Goal: Communication & Community: Answer question/provide support

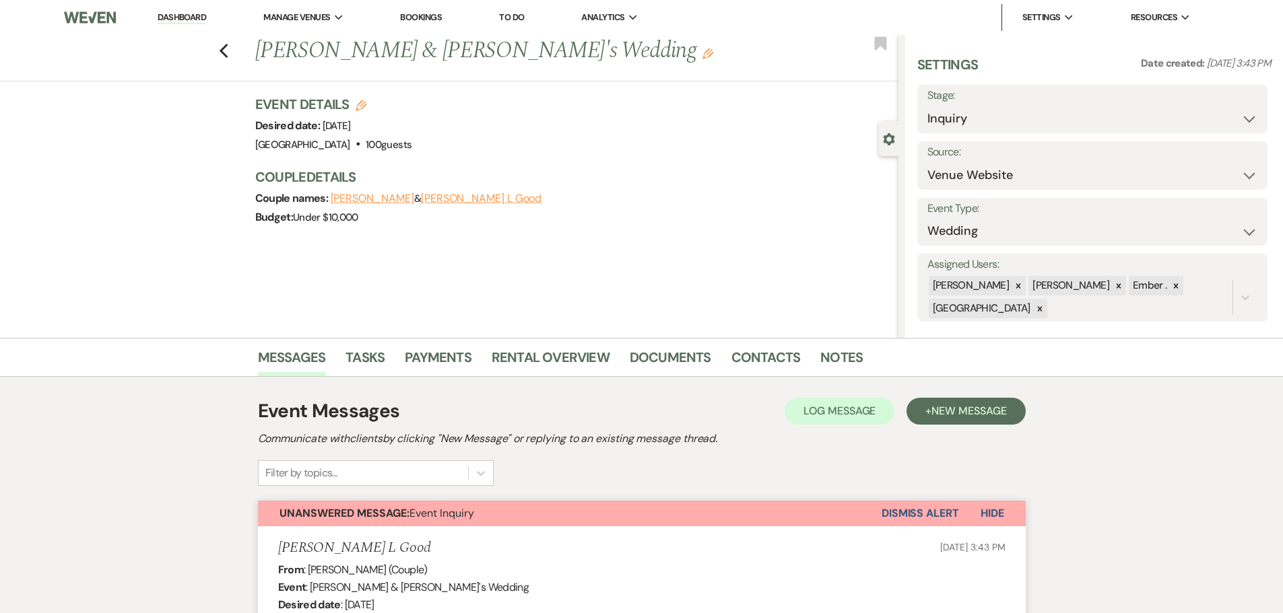
select select "5"
click at [178, 18] on link "Dashboard" at bounding box center [182, 17] width 48 height 13
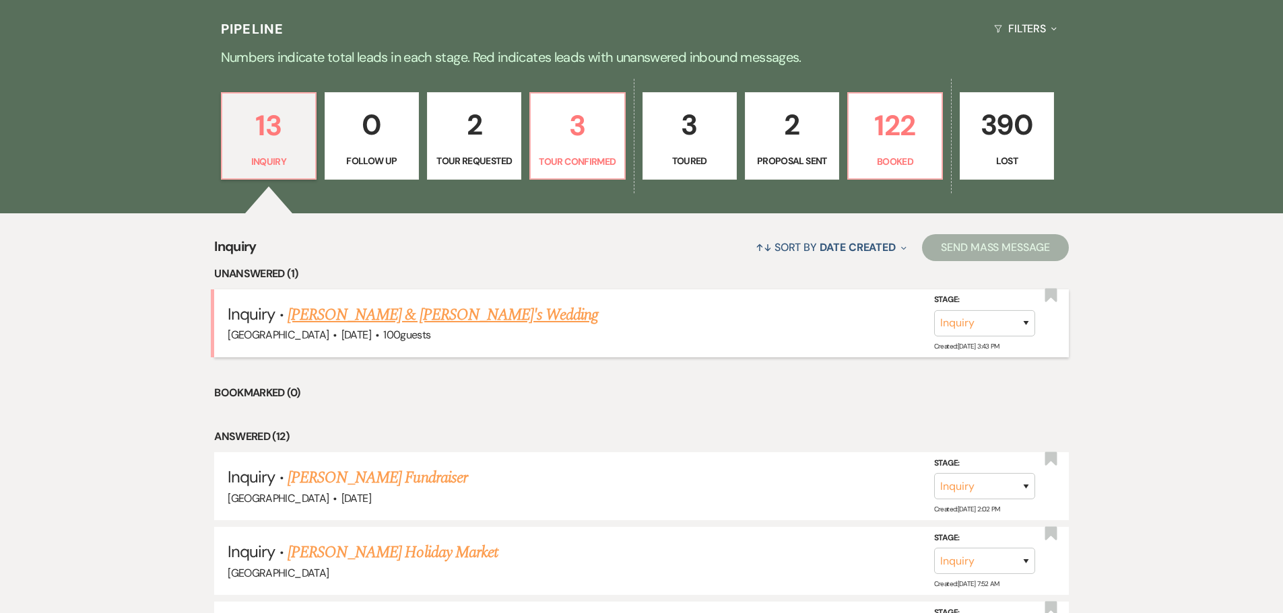
click at [392, 311] on link "[PERSON_NAME] & [PERSON_NAME]'s Wedding" at bounding box center [443, 315] width 311 height 24
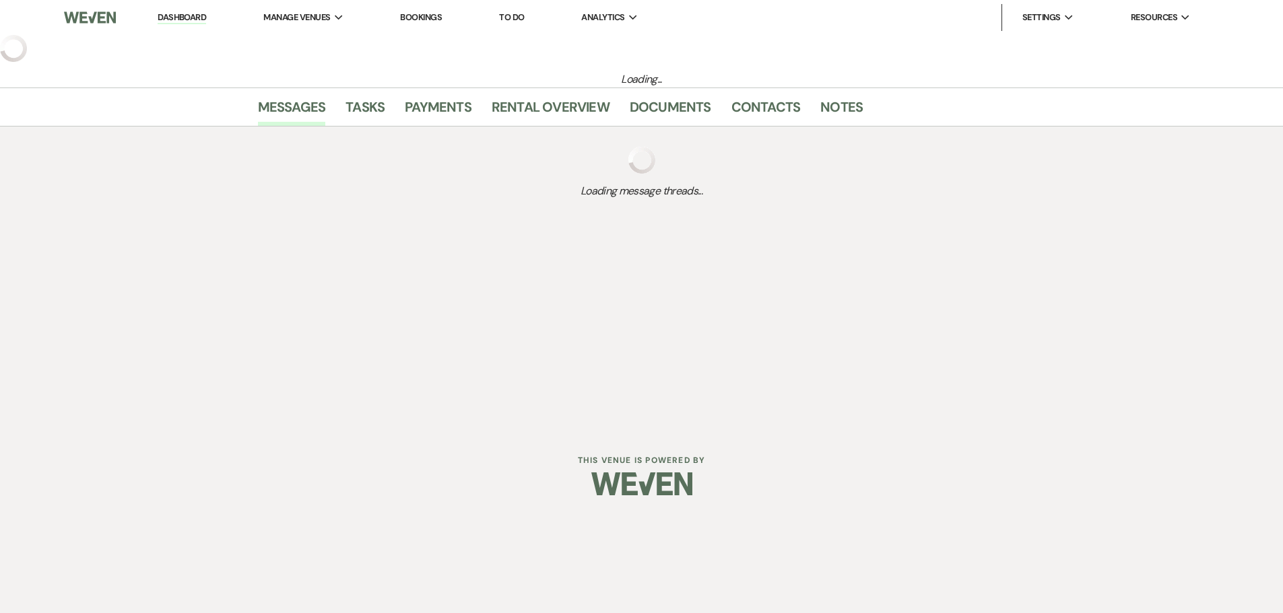
select select "5"
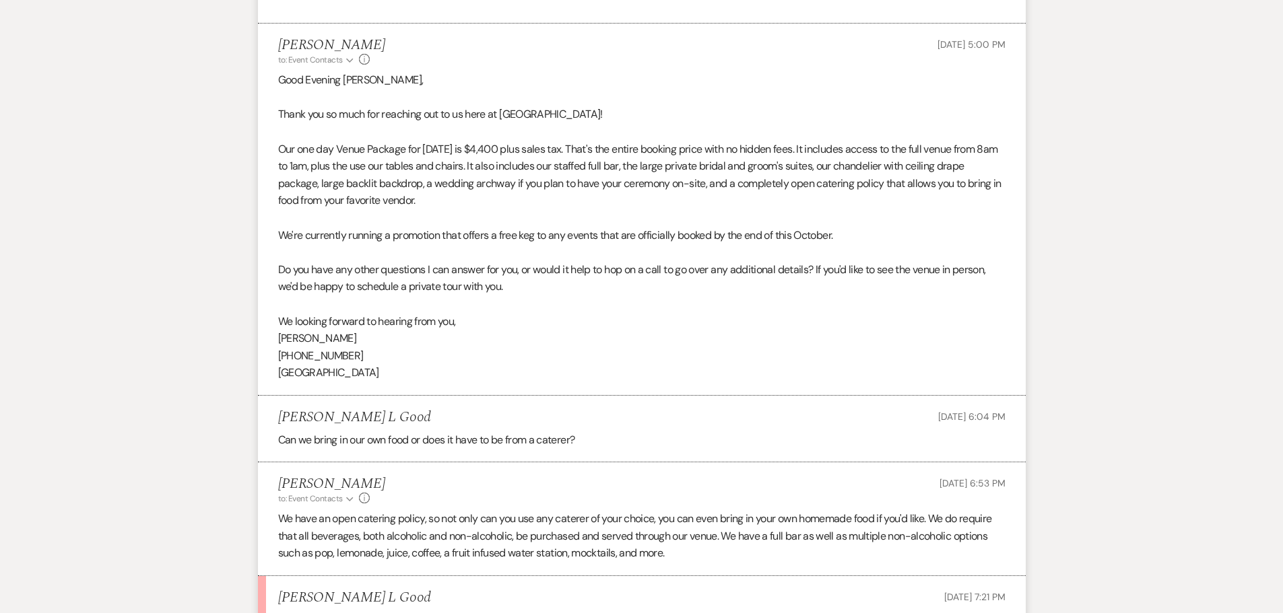
scroll to position [933, 0]
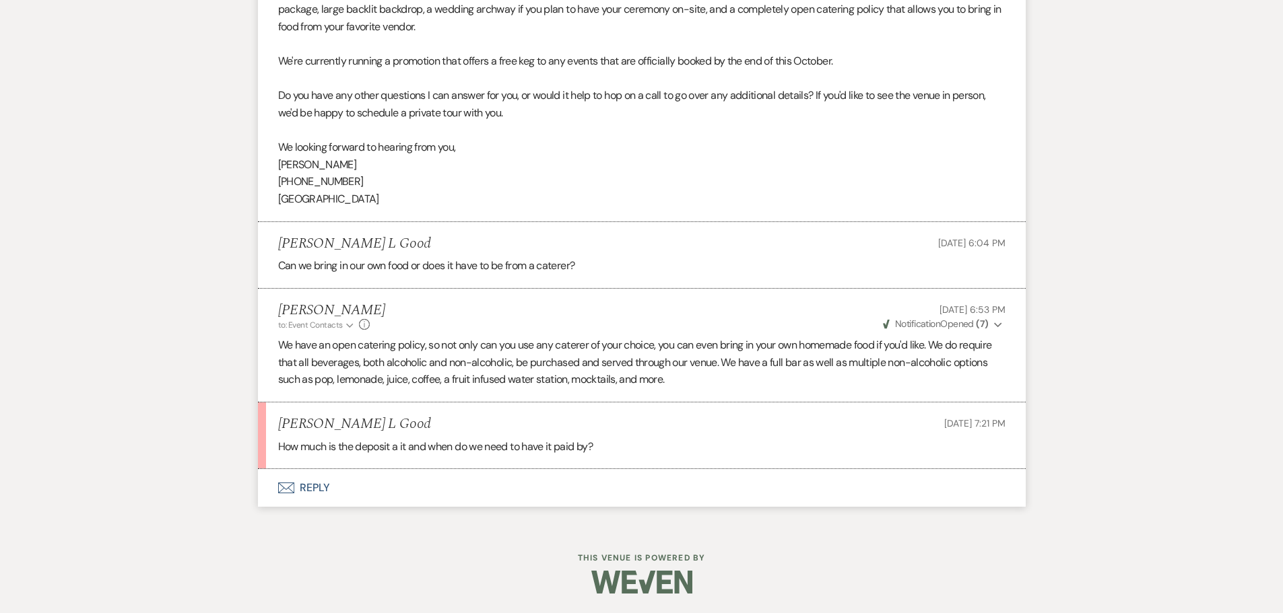
click at [310, 486] on button "Envelope Reply" at bounding box center [642, 488] width 768 height 38
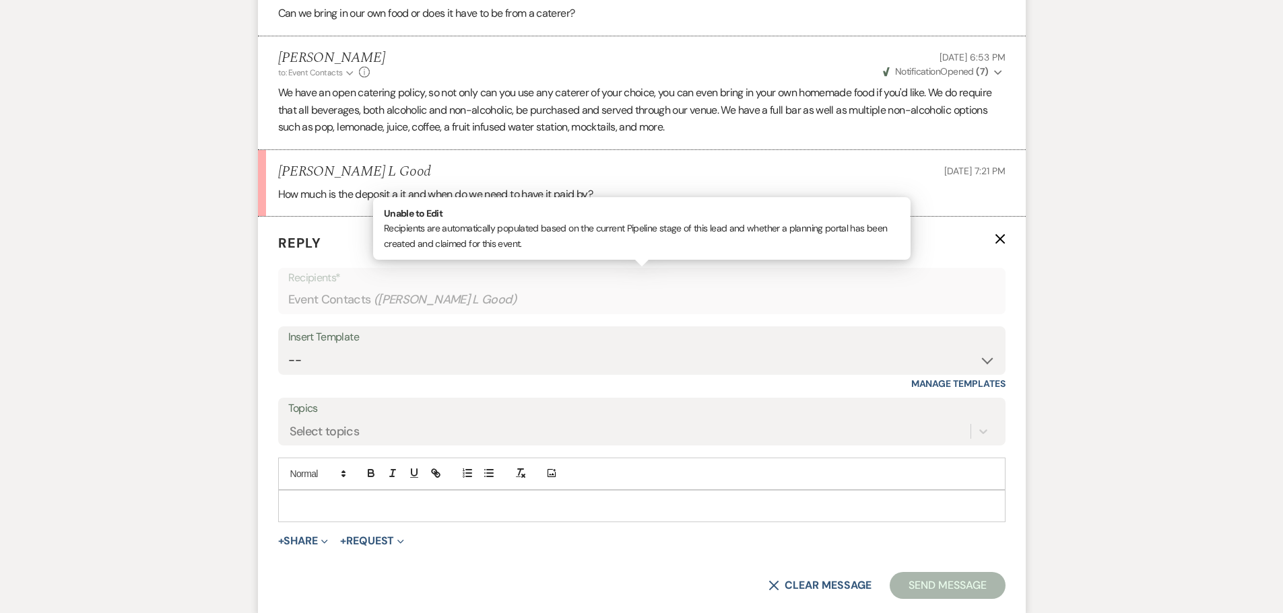
scroll to position [1191, 0]
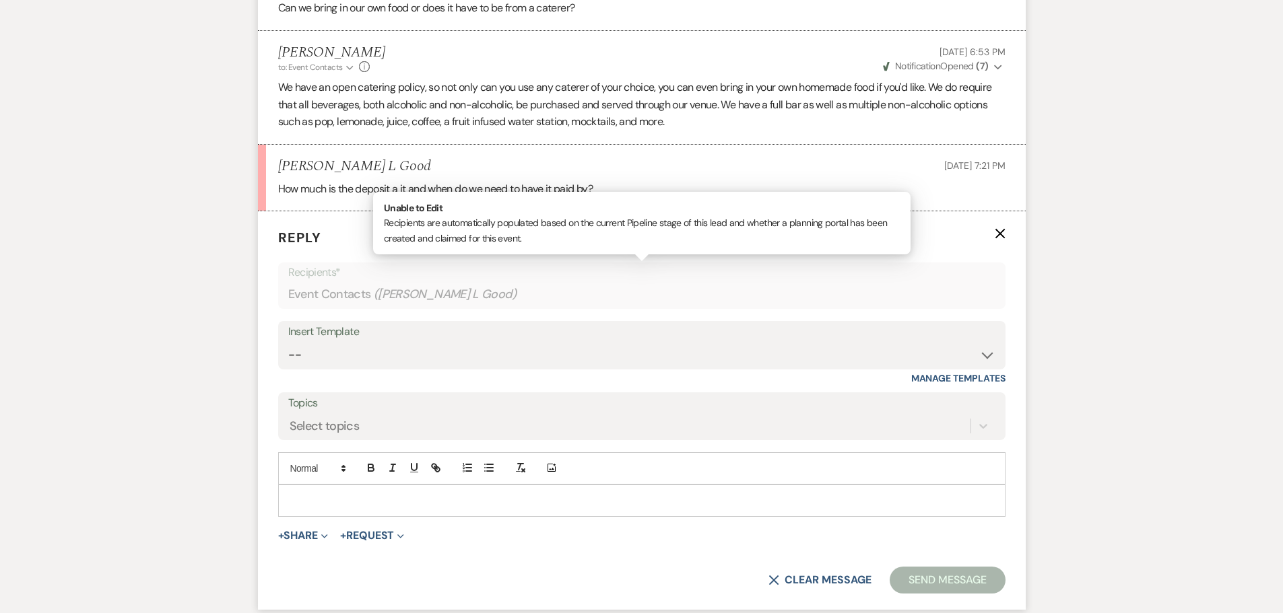
click at [461, 500] on p at bounding box center [642, 501] width 706 height 15
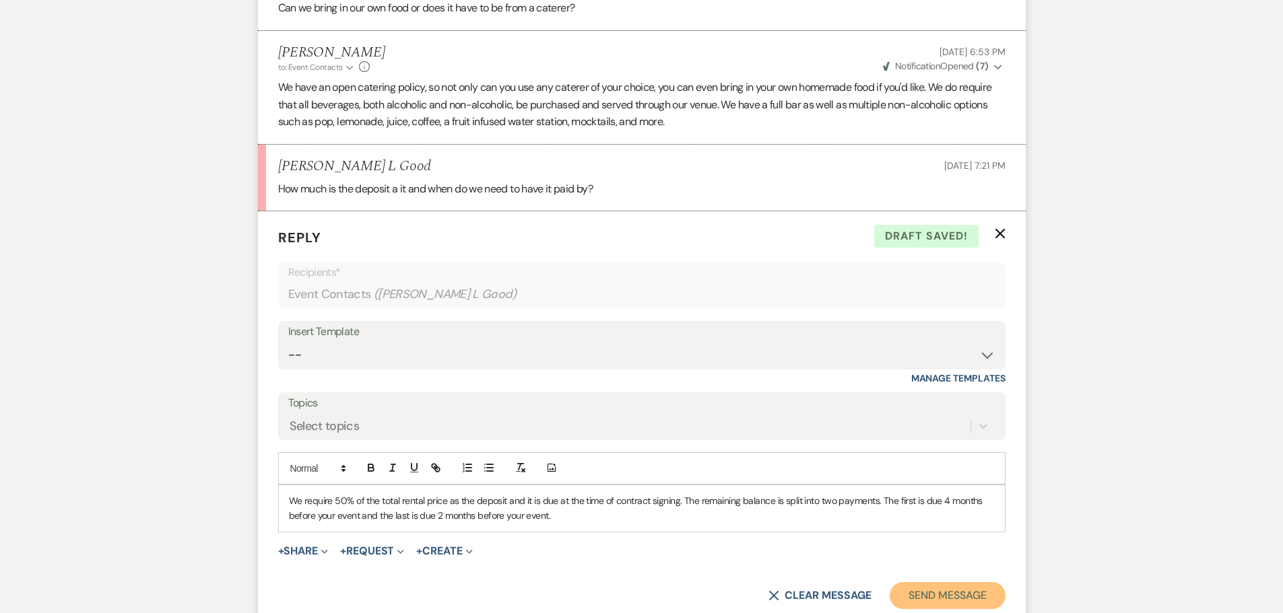
click at [946, 593] on button "Send Message" at bounding box center [947, 595] width 115 height 27
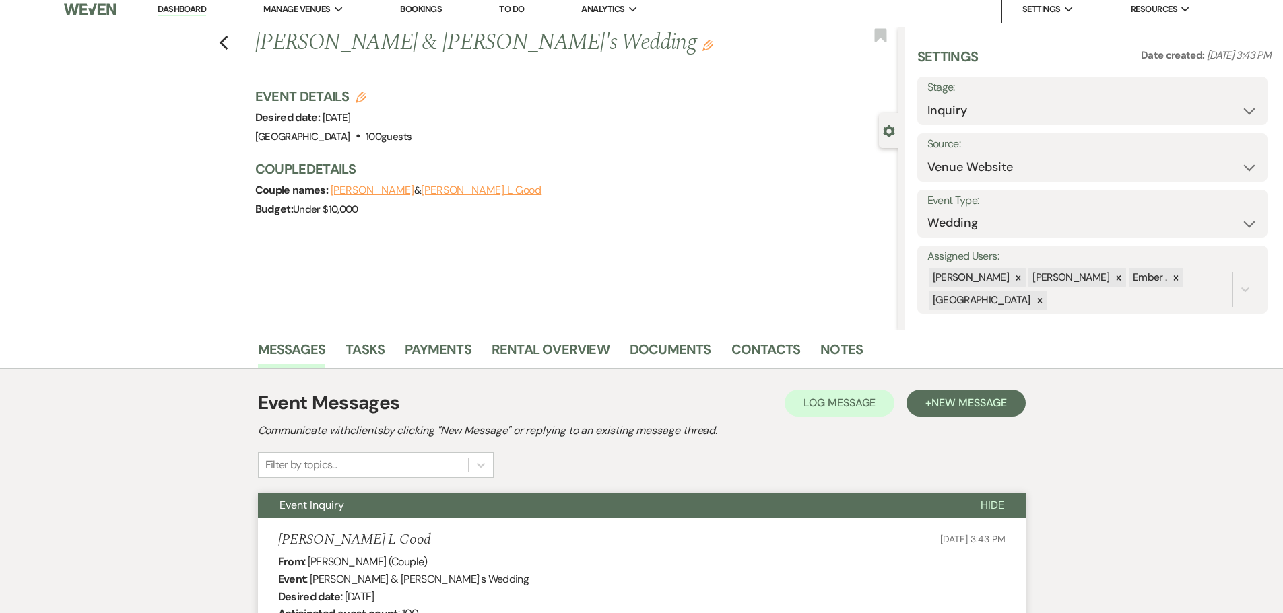
scroll to position [0, 0]
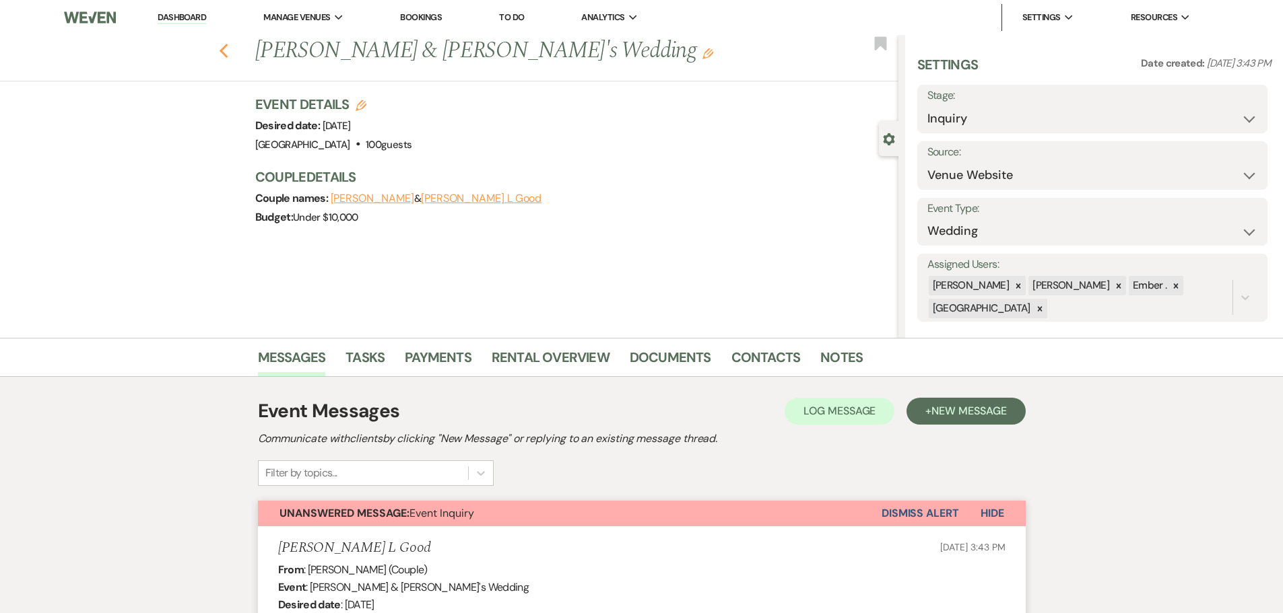
click at [226, 43] on icon "Previous" at bounding box center [224, 51] width 10 height 16
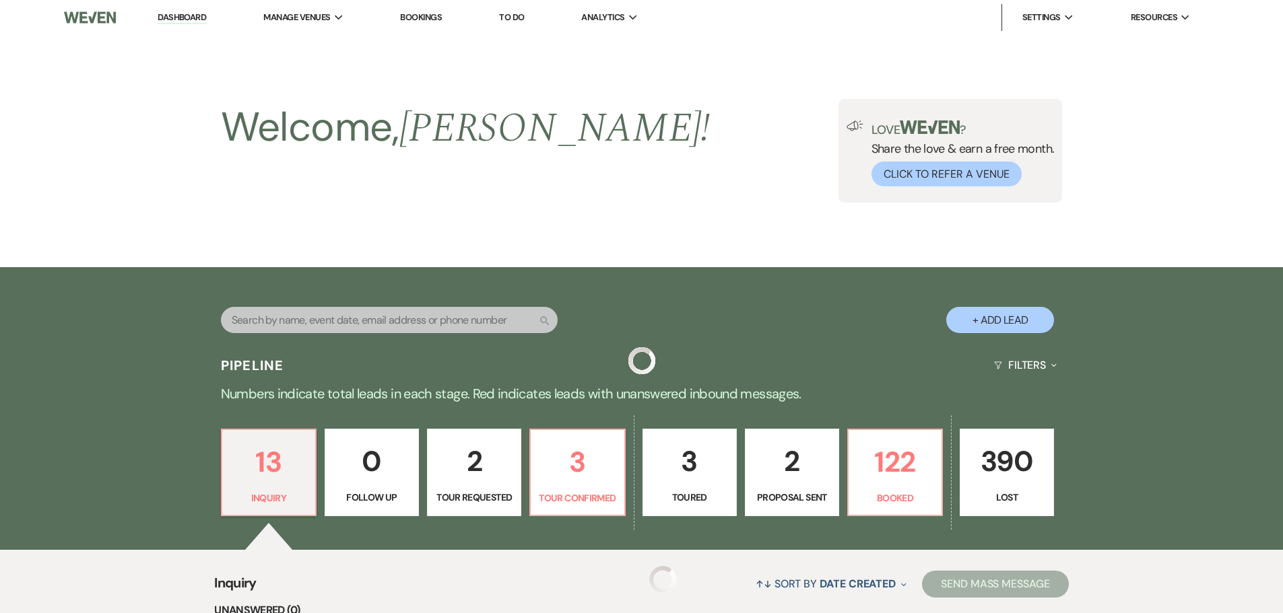
scroll to position [337, 0]
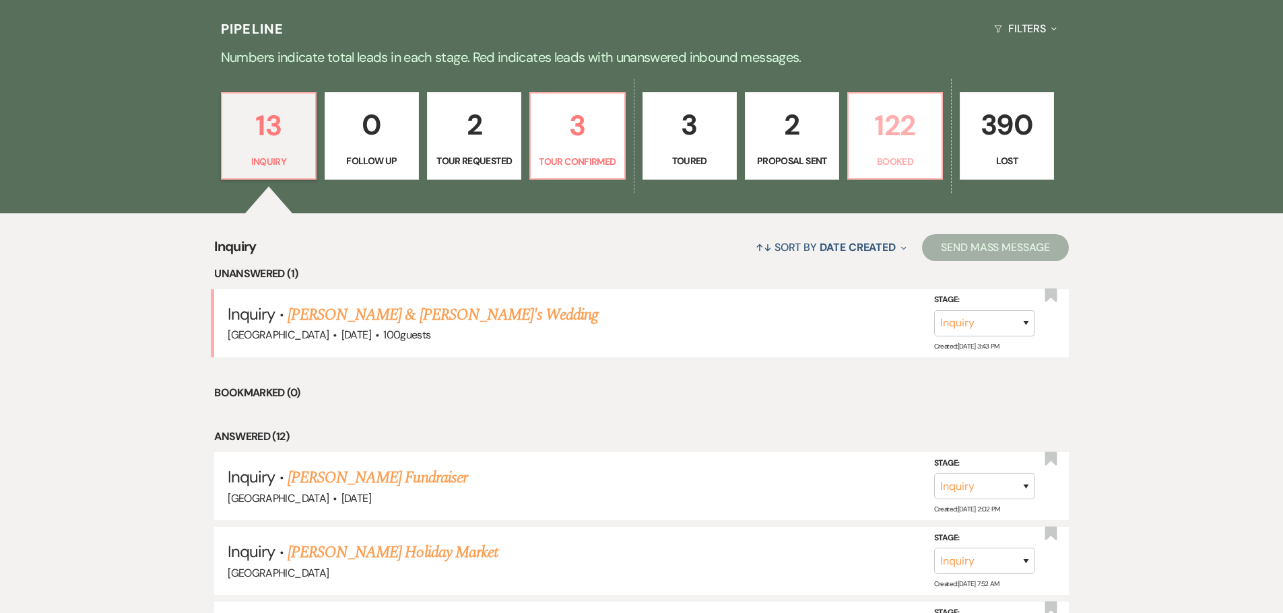
click at [887, 119] on p "122" at bounding box center [895, 125] width 77 height 45
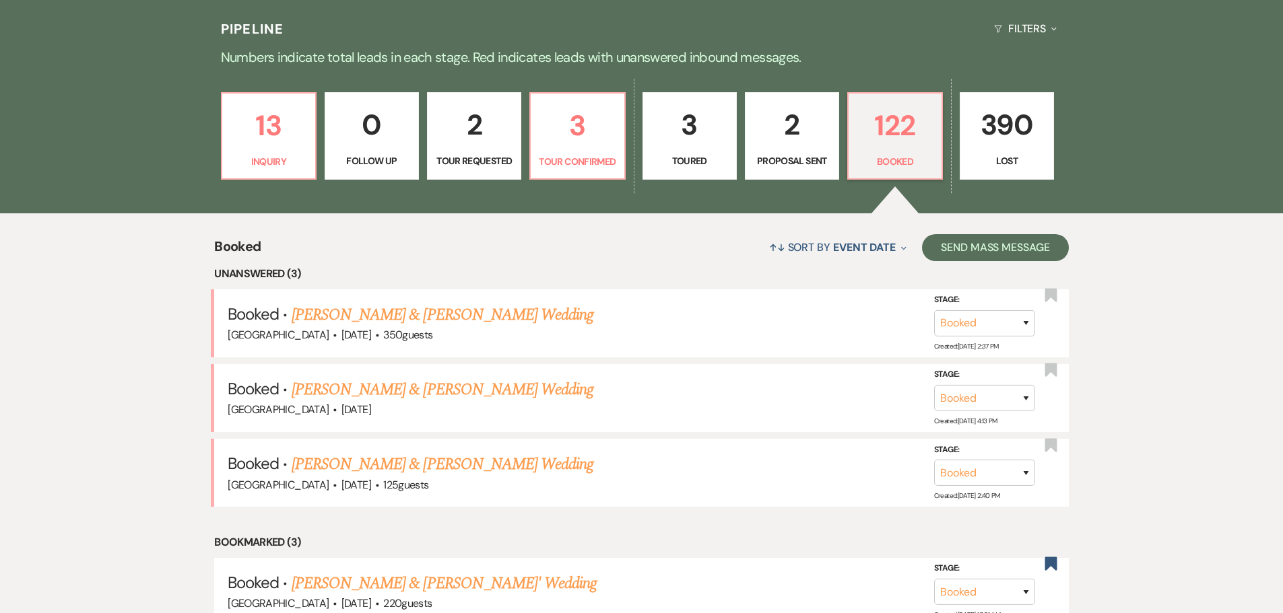
scroll to position [404, 0]
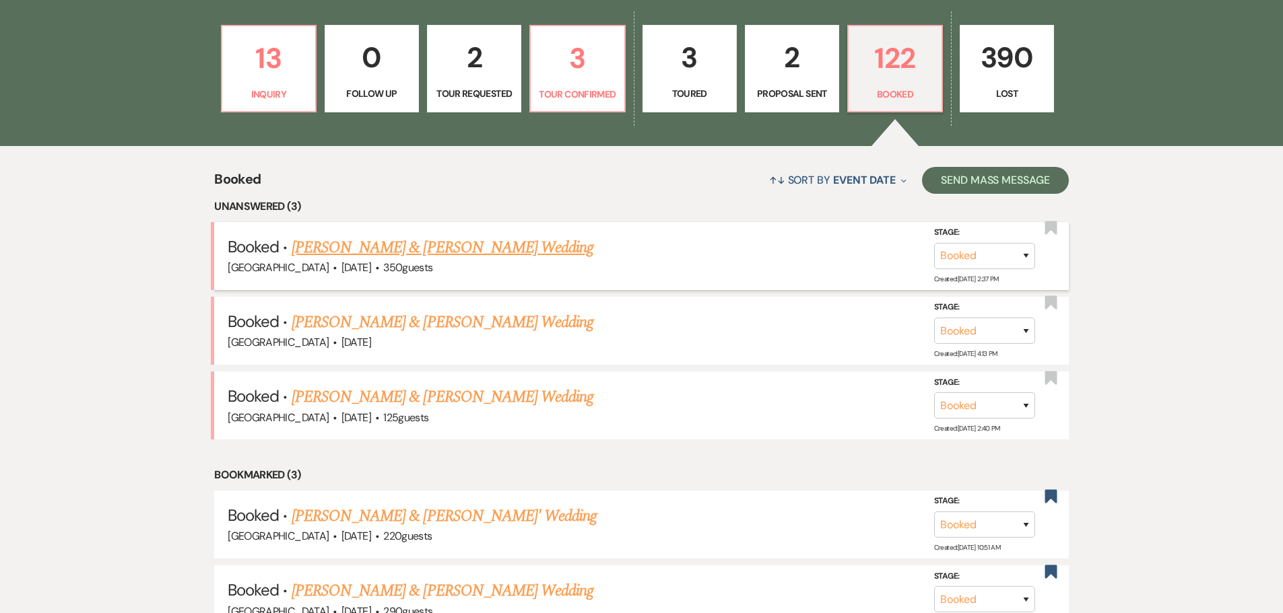
click at [423, 247] on link "[PERSON_NAME] & [PERSON_NAME] Wedding" at bounding box center [443, 248] width 302 height 24
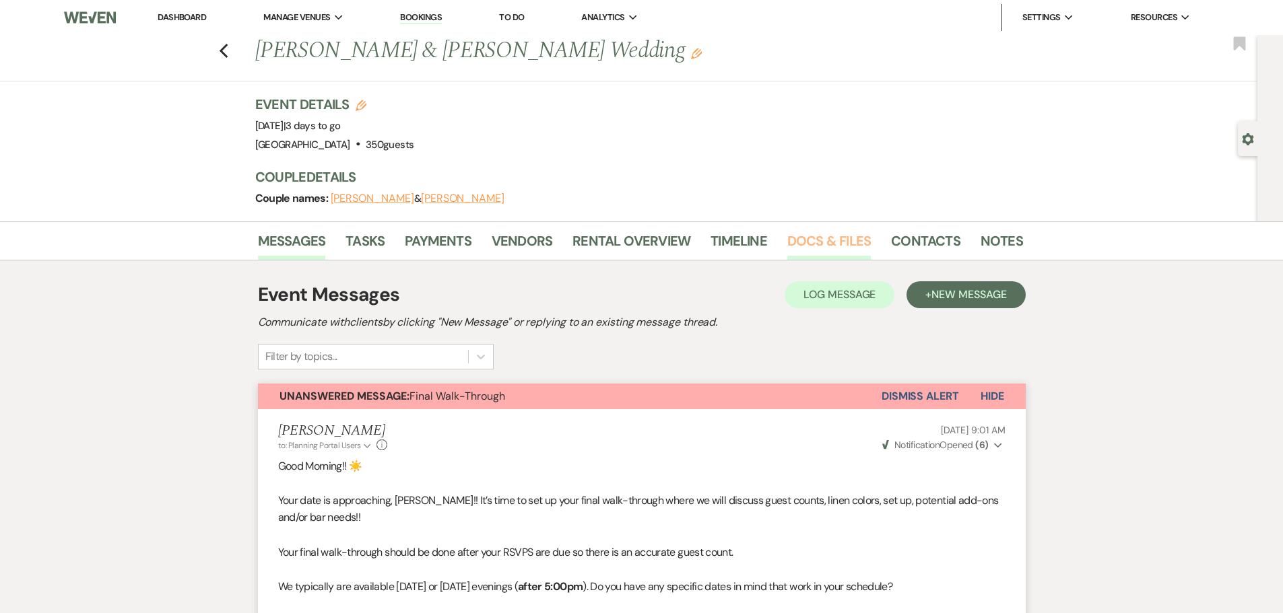
click at [821, 238] on link "Docs & Files" at bounding box center [828, 245] width 83 height 30
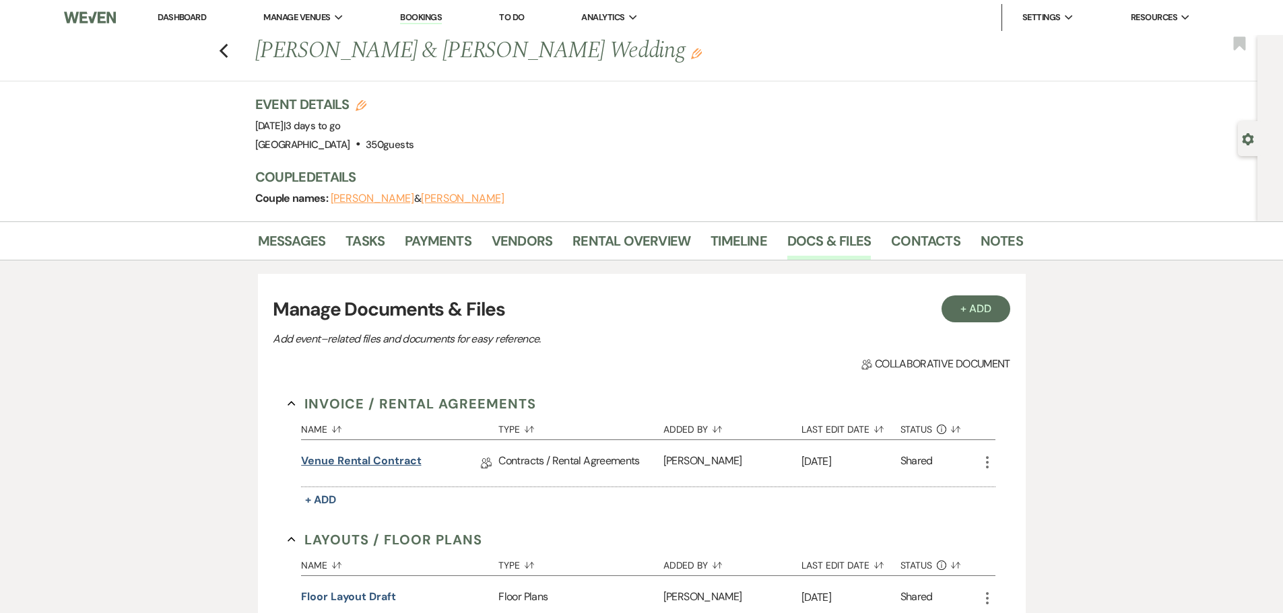
click at [362, 455] on link "Venue Rental Contract" at bounding box center [361, 463] width 120 height 21
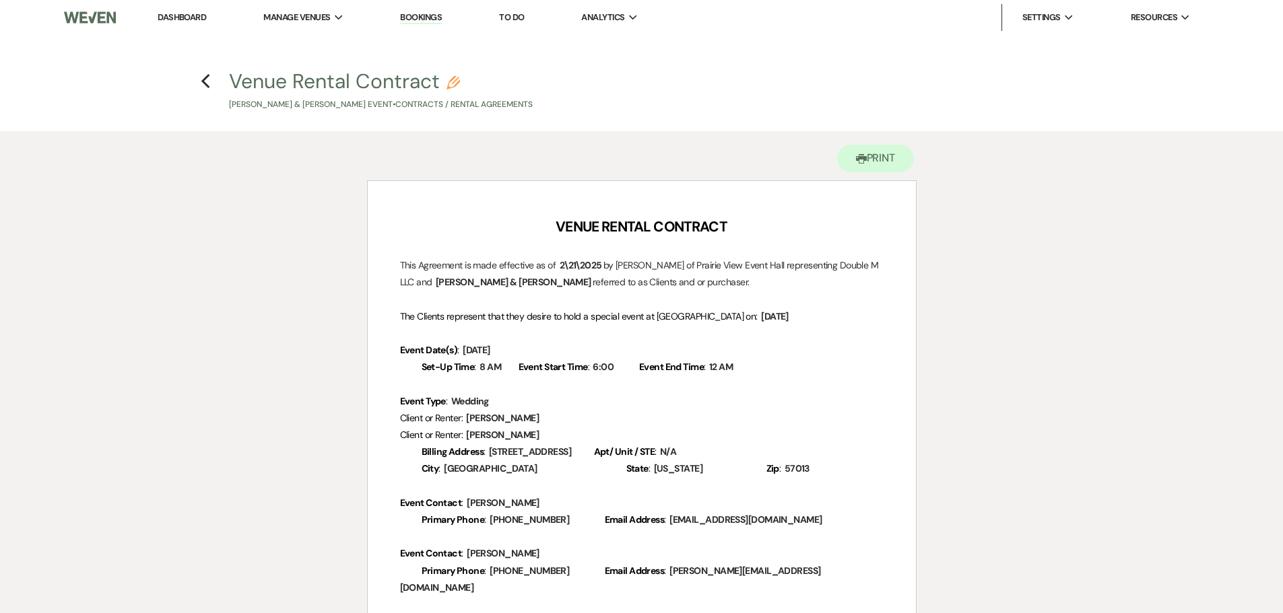
click at [203, 15] on link "Dashboard" at bounding box center [182, 16] width 48 height 11
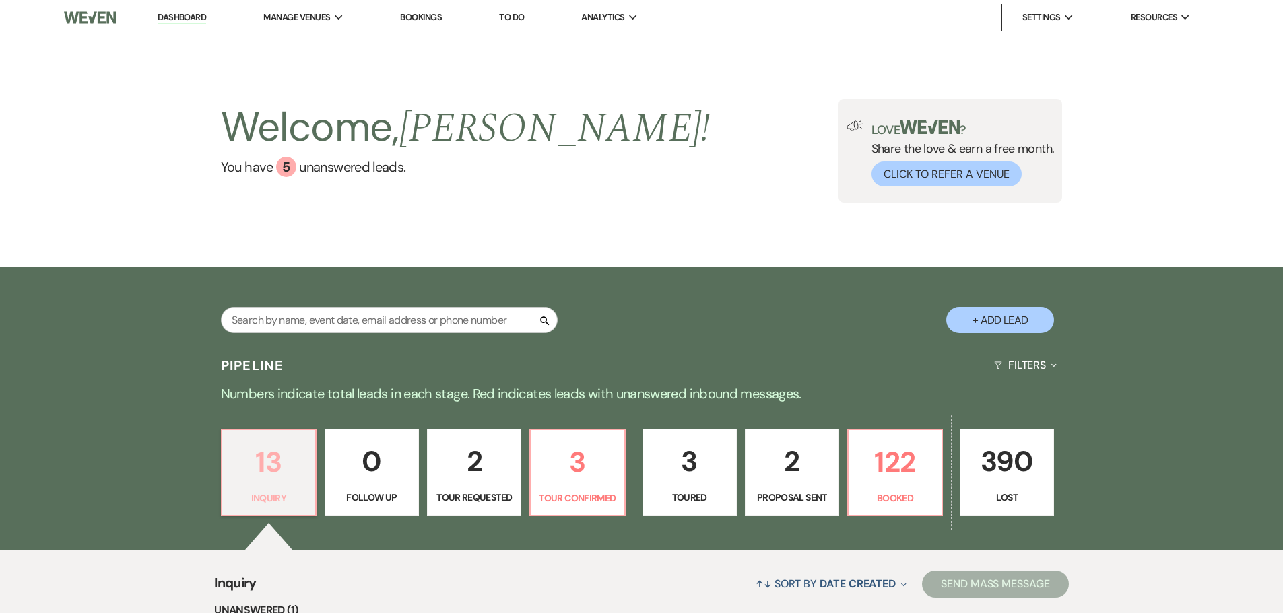
click at [293, 474] on p "13" at bounding box center [268, 462] width 77 height 45
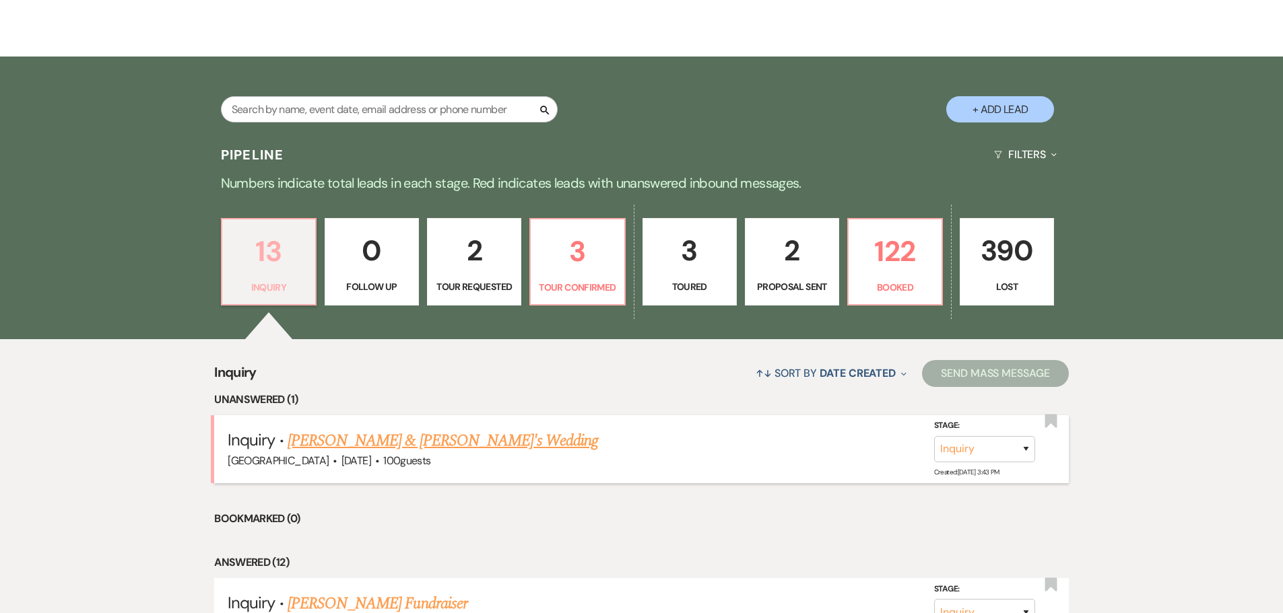
scroll to position [269, 0]
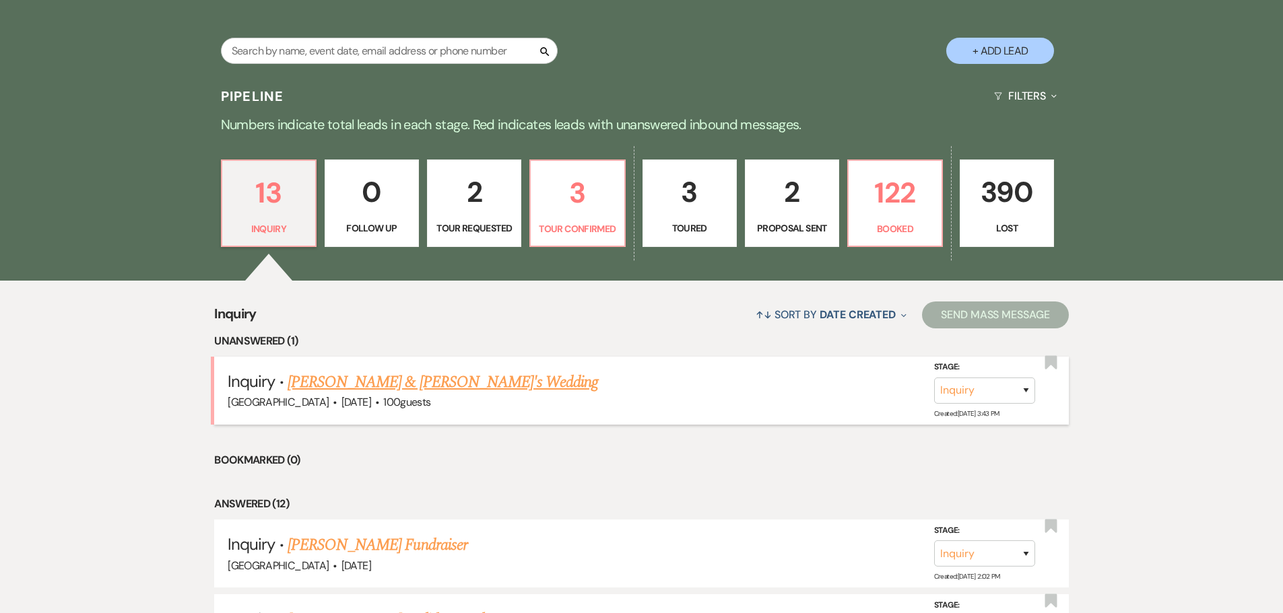
click at [420, 380] on link "[PERSON_NAME] & [PERSON_NAME]'s Wedding" at bounding box center [443, 382] width 311 height 24
select select "5"
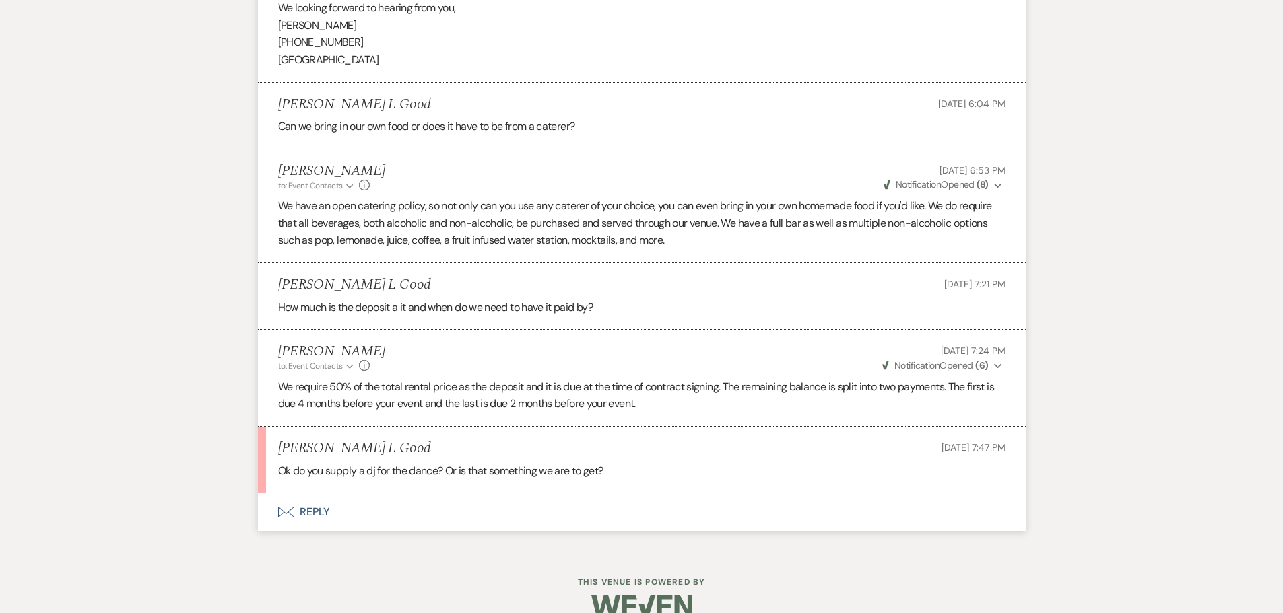
scroll to position [1097, 0]
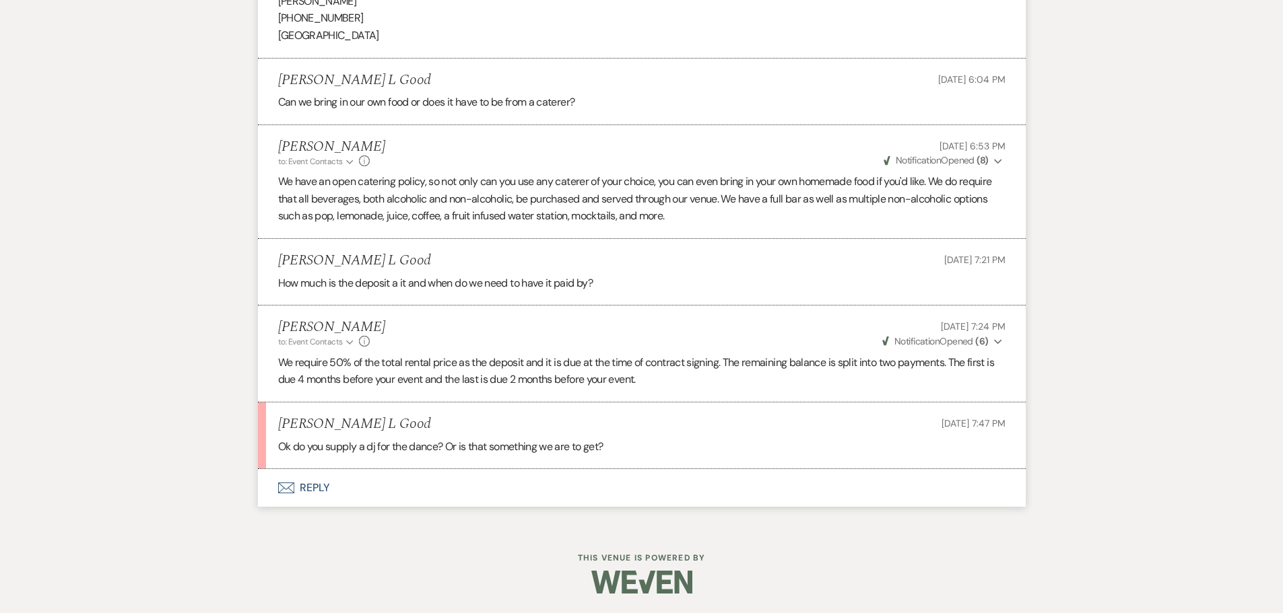
click at [321, 486] on button "Envelope Reply" at bounding box center [642, 488] width 768 height 38
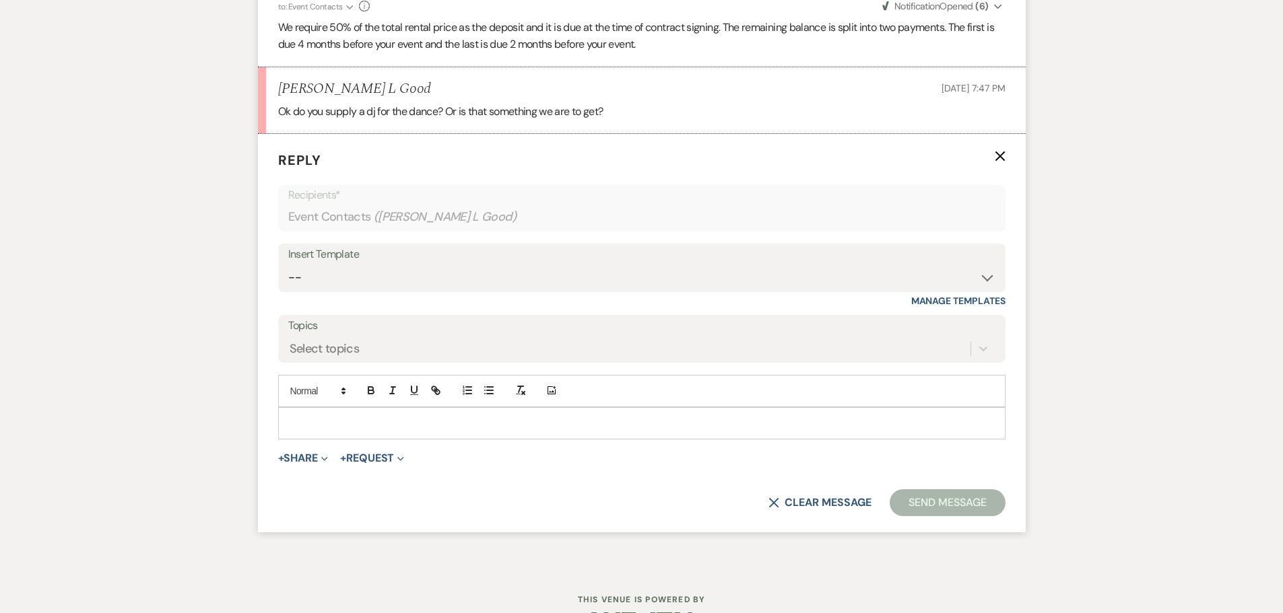
scroll to position [1459, 0]
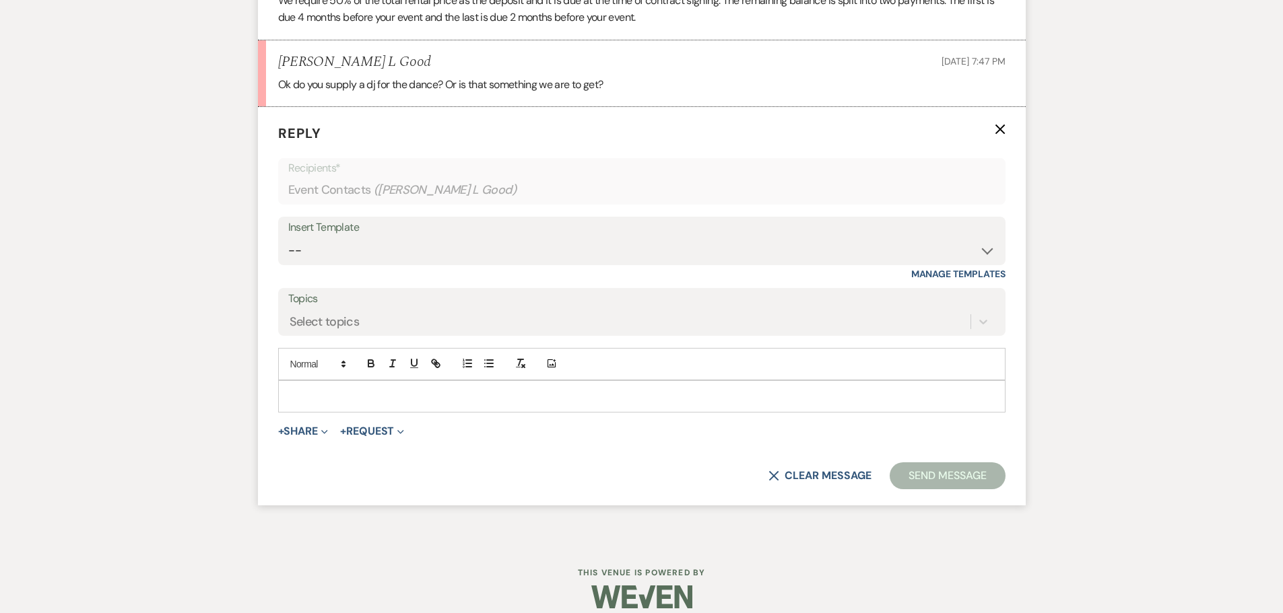
click at [305, 403] on p at bounding box center [642, 396] width 706 height 15
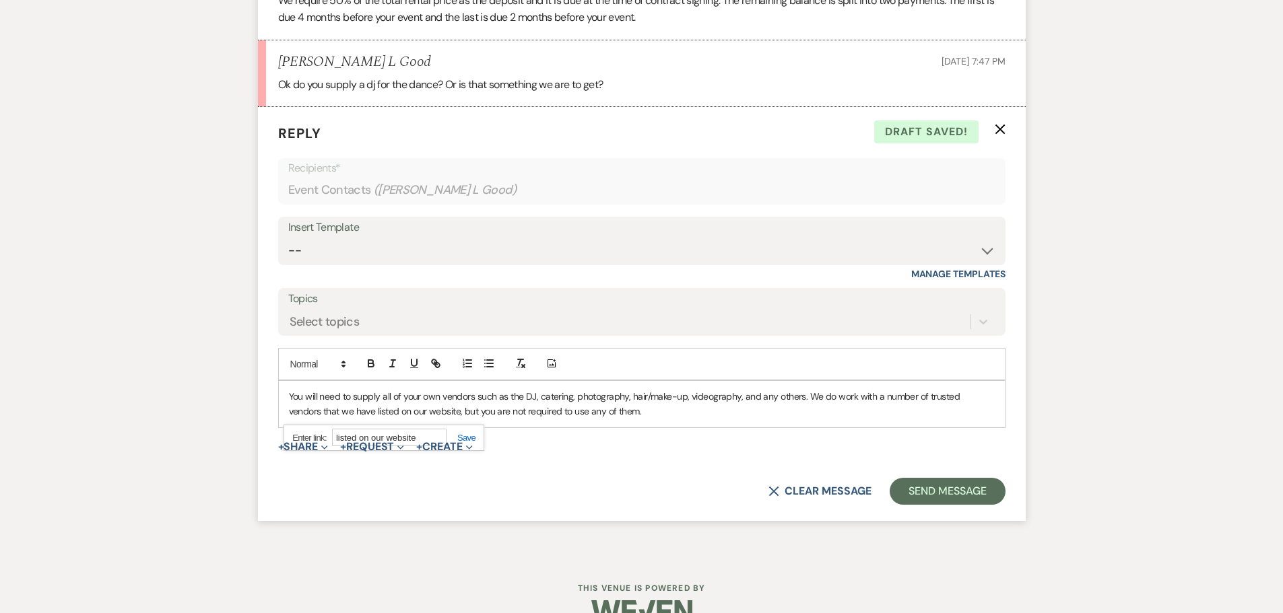
paste input "[URL][DOMAIN_NAME]"
type input "[URL][DOMAIN_NAME]"
click at [659, 413] on p "You will need to supply all of your own vendors such as the DJ, catering, photo…" at bounding box center [642, 404] width 706 height 30
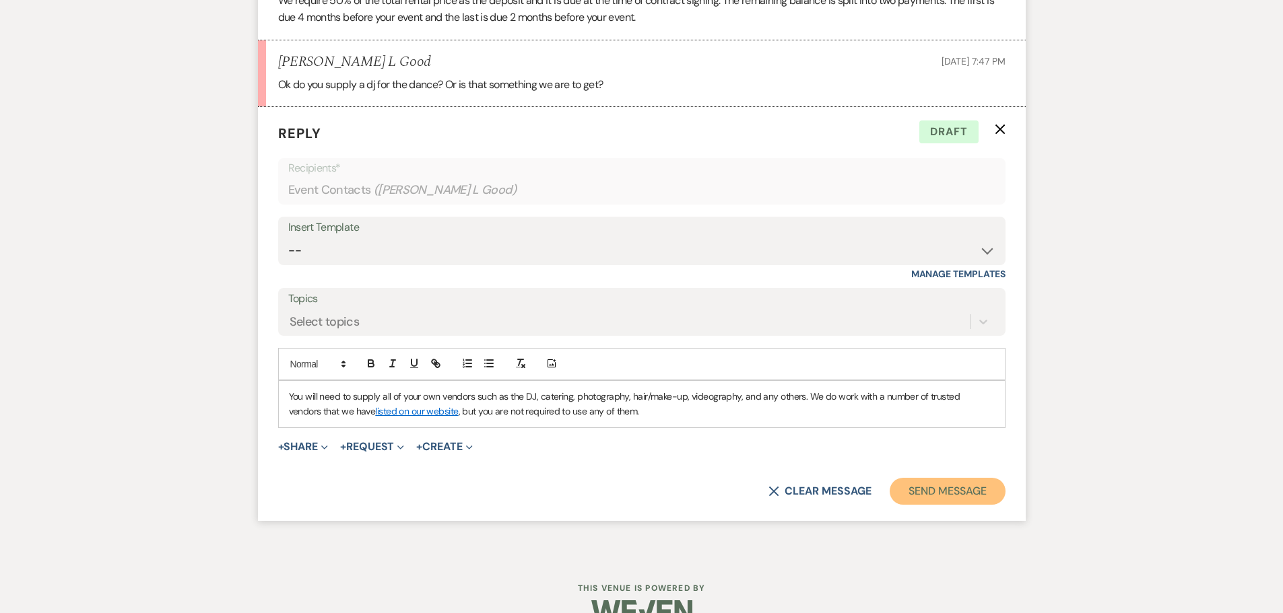
click at [935, 486] on button "Send Message" at bounding box center [947, 491] width 115 height 27
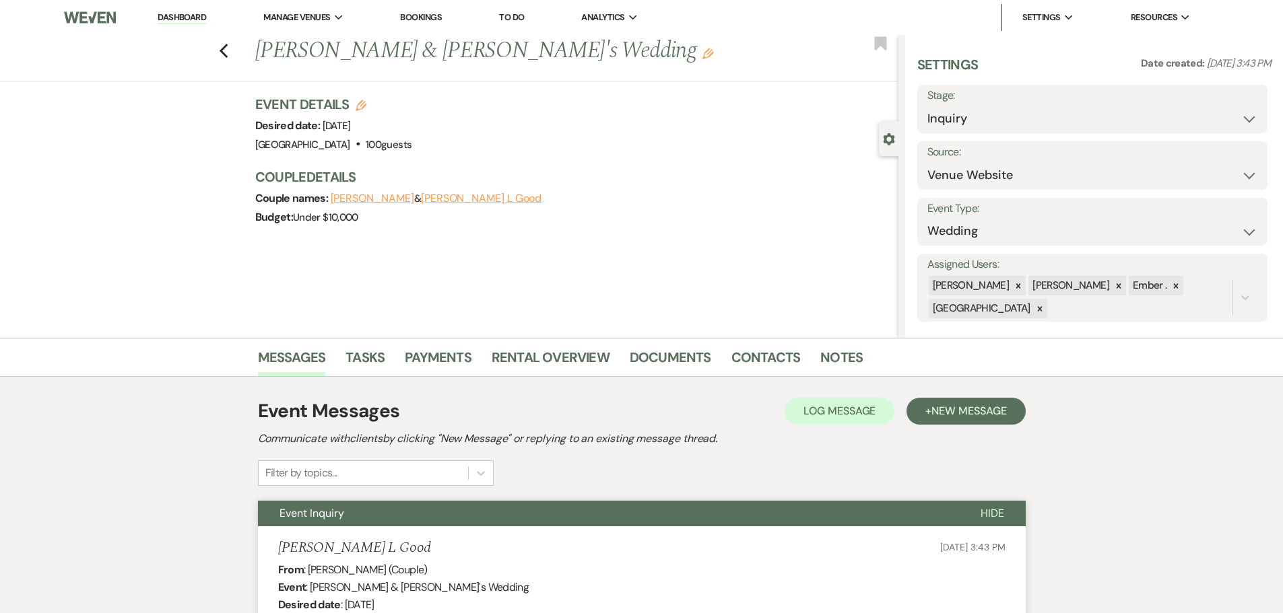
click at [193, 11] on li "Dashboard" at bounding box center [182, 17] width 62 height 27
